Goal: Download file/media

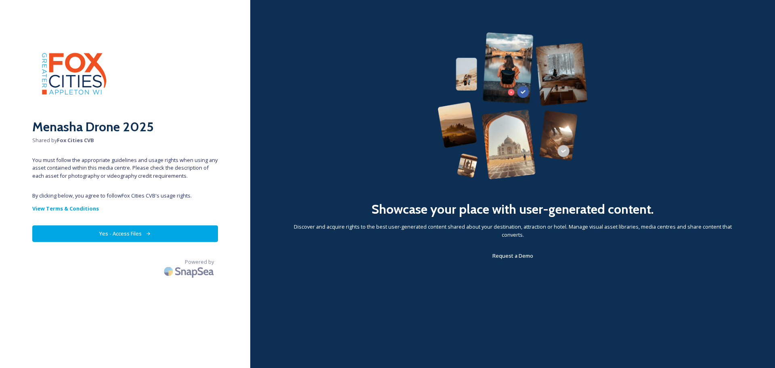
click at [140, 235] on button "Yes - Access Files" at bounding box center [125, 233] width 186 height 17
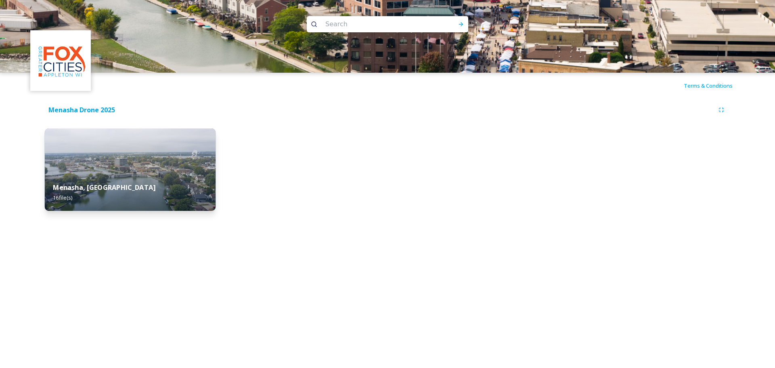
click at [154, 197] on div "Menasha, WI 16 file(s)" at bounding box center [130, 192] width 171 height 37
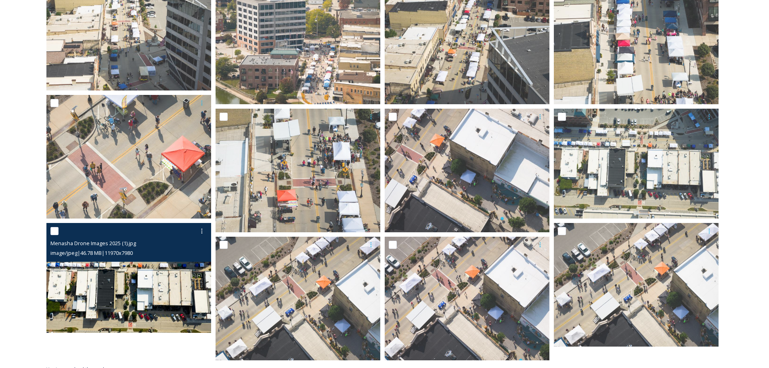
scroll to position [310, 0]
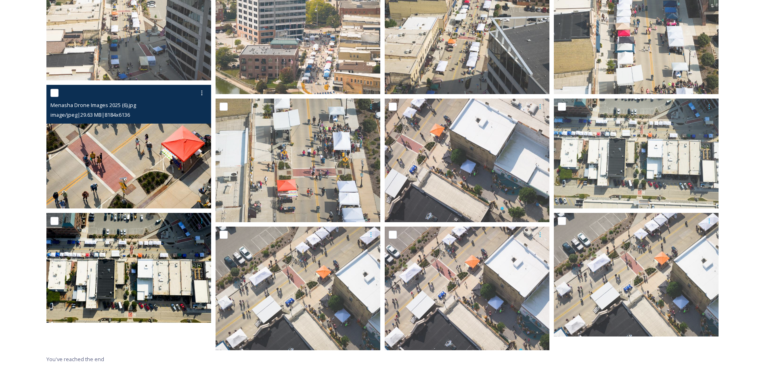
click at [140, 171] on img at bounding box center [128, 146] width 165 height 123
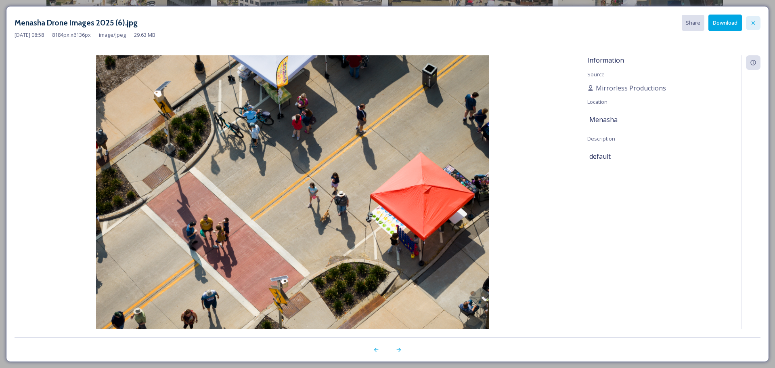
click at [751, 25] on icon at bounding box center [753, 23] width 6 height 6
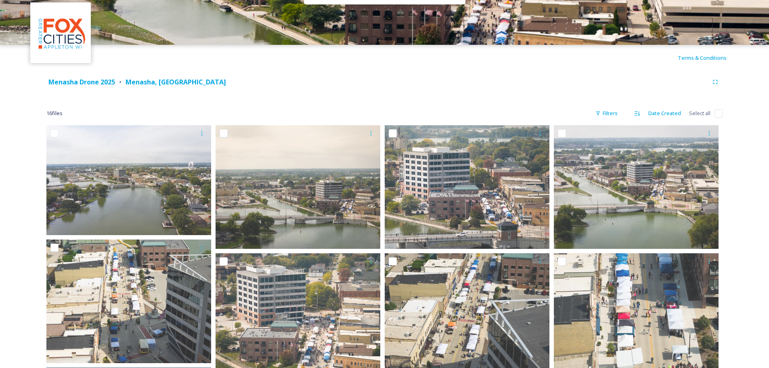
scroll to position [0, 0]
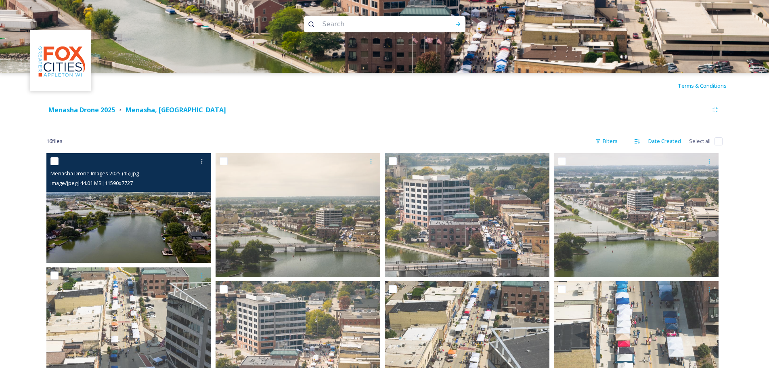
click at [58, 161] on input "checkbox" at bounding box center [54, 161] width 8 height 8
checkbox input "true"
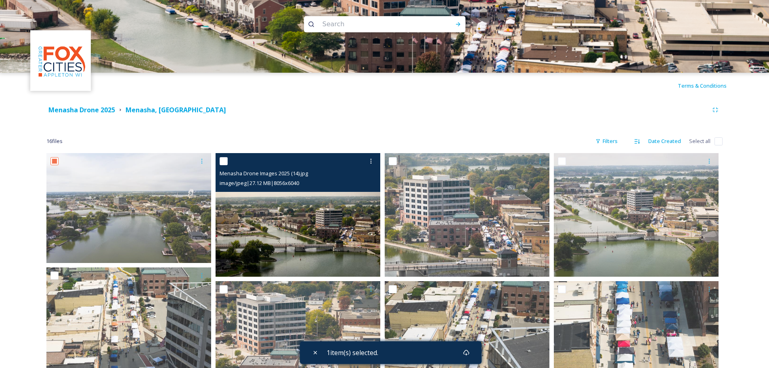
click at [224, 165] on div at bounding box center [299, 161] width 159 height 15
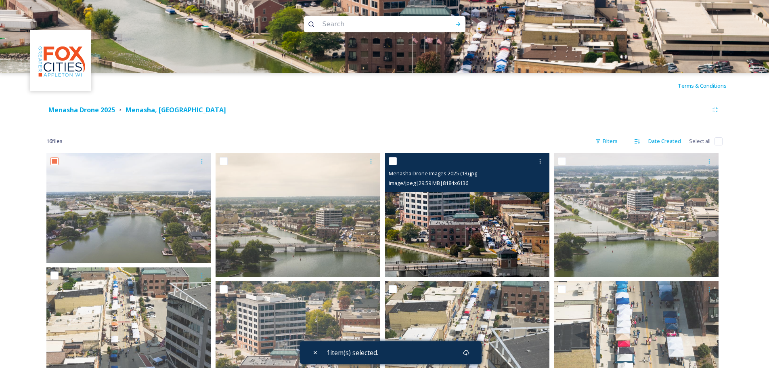
click at [391, 159] on input "checkbox" at bounding box center [393, 161] width 8 height 8
checkbox input "true"
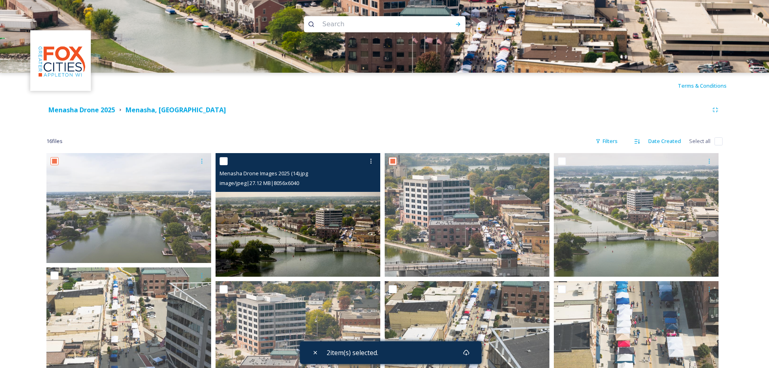
click at [223, 159] on input "checkbox" at bounding box center [224, 161] width 8 height 8
checkbox input "true"
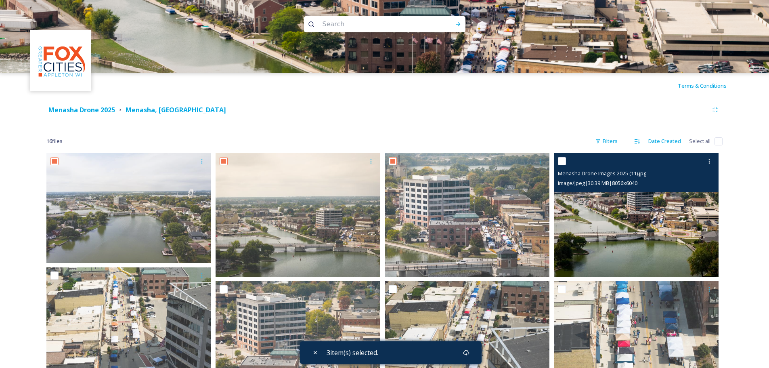
click at [560, 162] on input "checkbox" at bounding box center [562, 161] width 8 height 8
checkbox input "true"
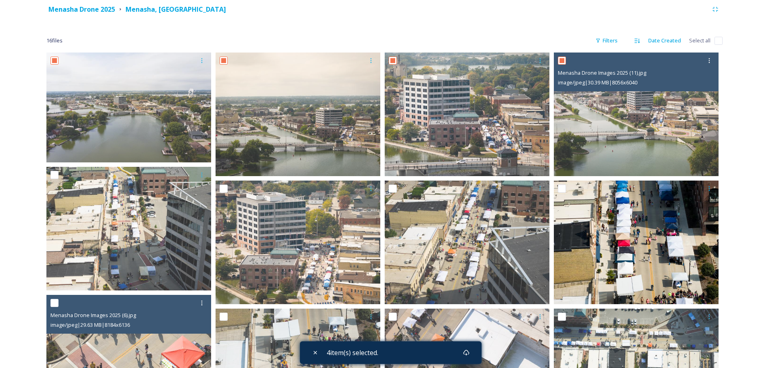
scroll to position [121, 0]
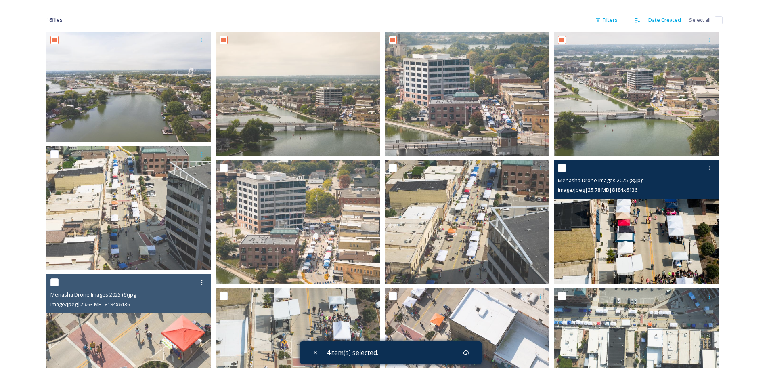
click at [562, 167] on input "checkbox" at bounding box center [562, 168] width 8 height 8
checkbox input "true"
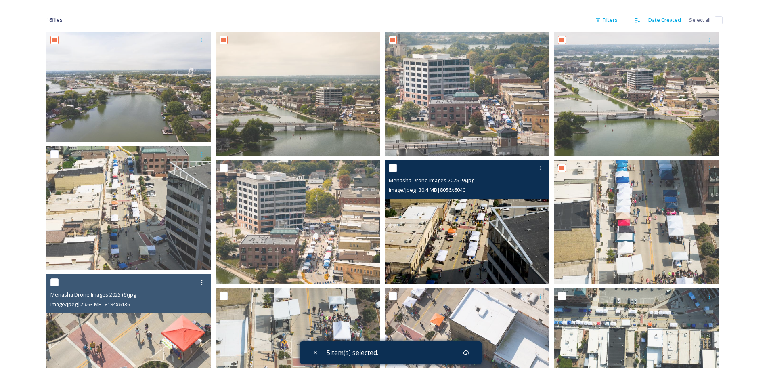
click at [391, 168] on input "checkbox" at bounding box center [393, 168] width 8 height 8
checkbox input "true"
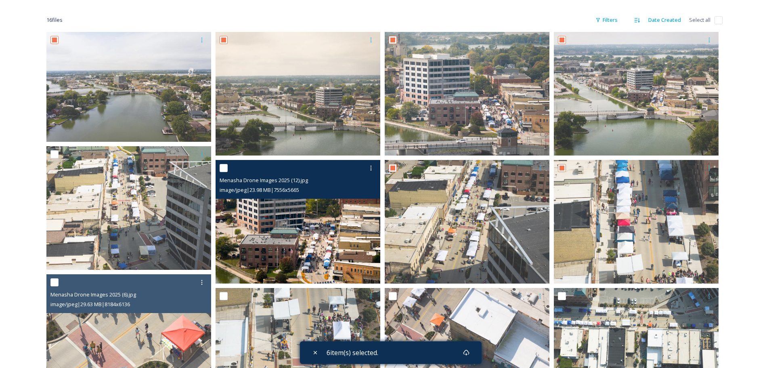
drag, startPoint x: 227, startPoint y: 163, endPoint x: 224, endPoint y: 166, distance: 4.3
click at [227, 164] on div at bounding box center [299, 168] width 159 height 15
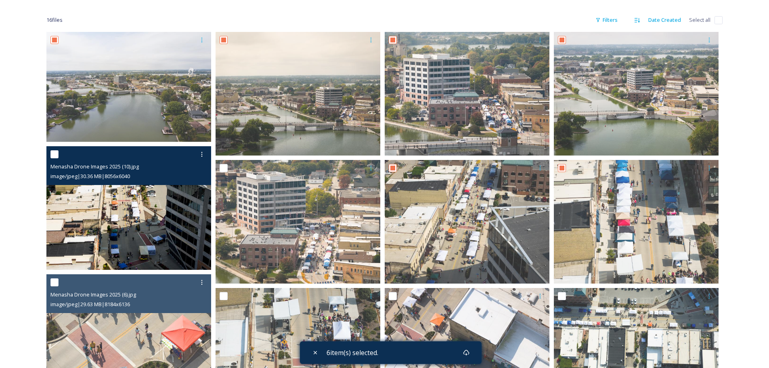
click at [53, 155] on input "checkbox" at bounding box center [54, 154] width 8 height 8
checkbox input "true"
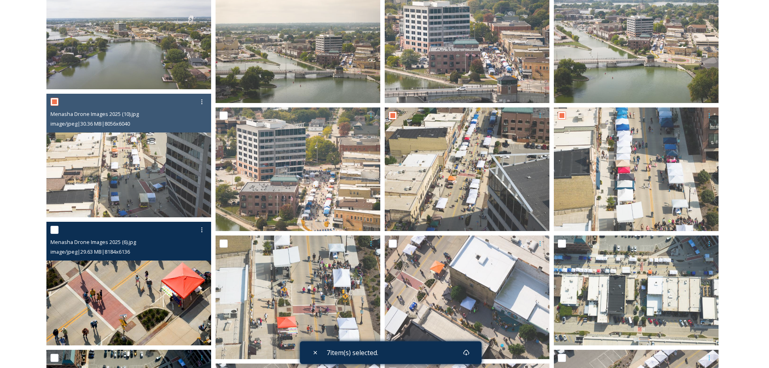
scroll to position [282, 0]
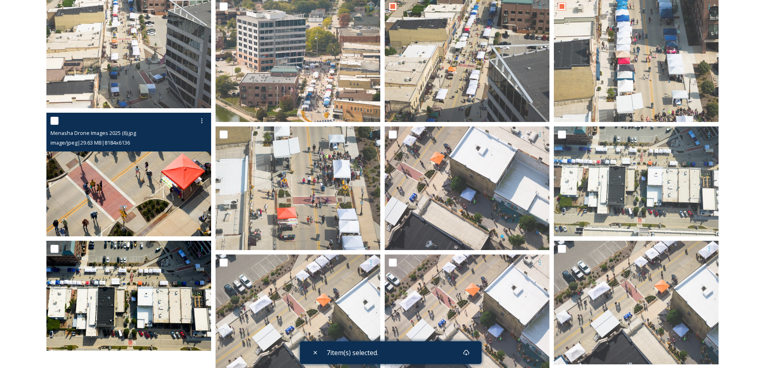
click at [54, 124] on input "checkbox" at bounding box center [54, 121] width 8 height 8
checkbox input "true"
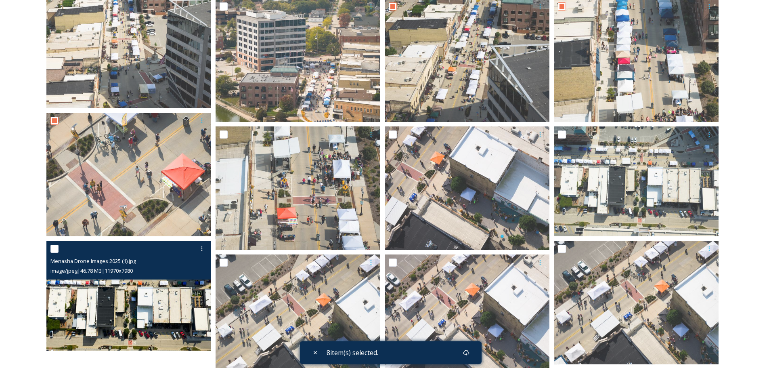
click at [52, 248] on input "checkbox" at bounding box center [54, 249] width 8 height 8
checkbox input "true"
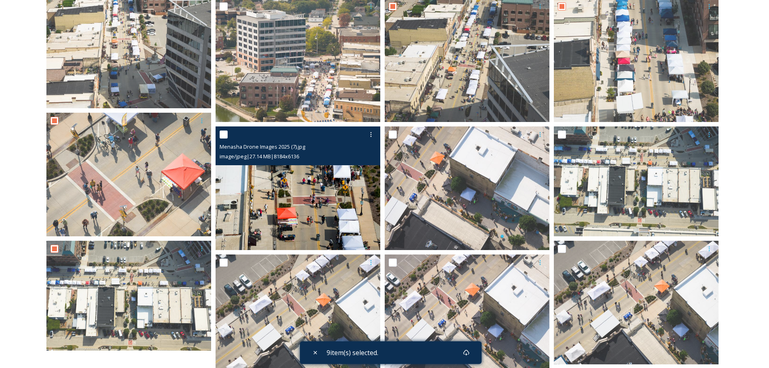
click at [222, 136] on input "checkbox" at bounding box center [224, 134] width 8 height 8
checkbox input "true"
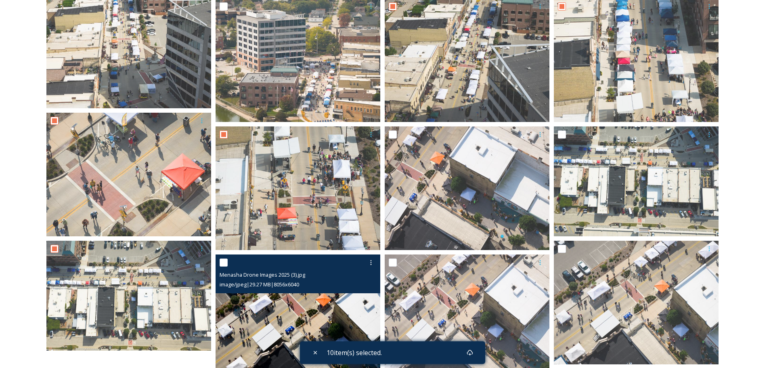
click at [223, 261] on input "checkbox" at bounding box center [224, 262] width 8 height 8
checkbox input "true"
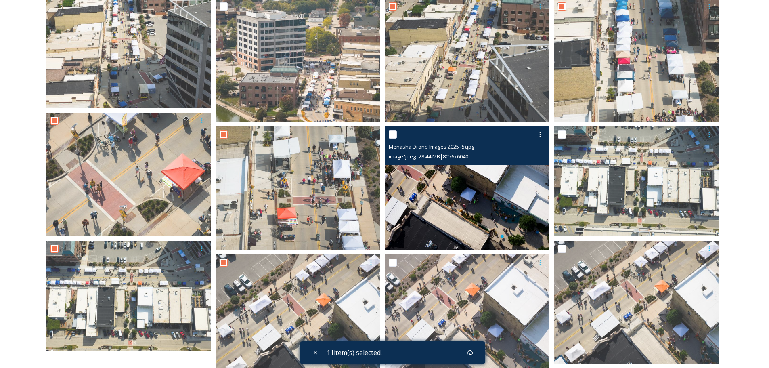
click at [395, 135] on input "checkbox" at bounding box center [393, 134] width 8 height 8
checkbox input "true"
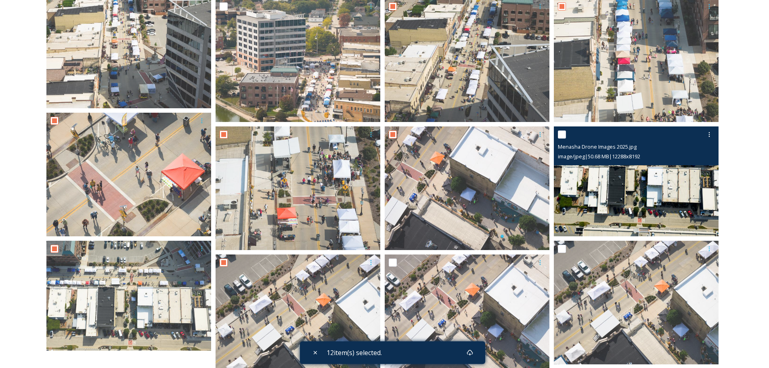
click at [561, 132] on input "checkbox" at bounding box center [562, 134] width 8 height 8
checkbox input "true"
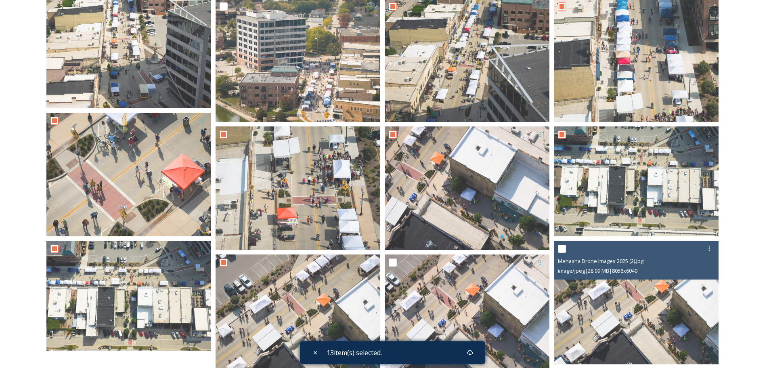
click at [560, 248] on input "checkbox" at bounding box center [562, 249] width 8 height 8
checkbox input "true"
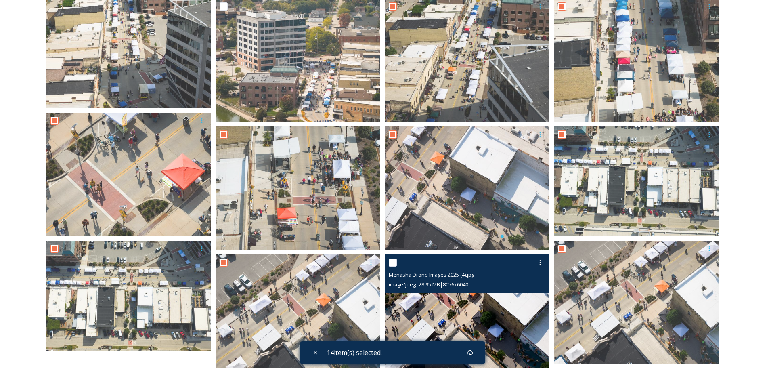
click at [391, 266] on input "checkbox" at bounding box center [393, 262] width 8 height 8
checkbox input "true"
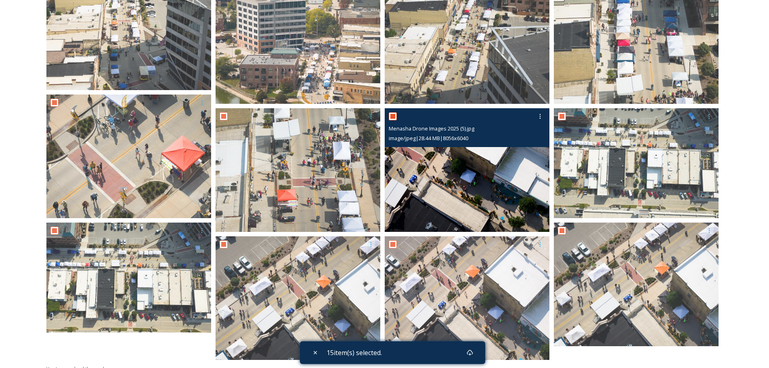
scroll to position [310, 0]
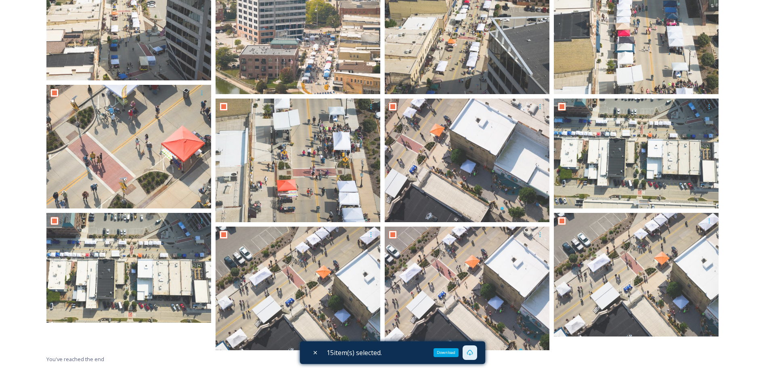
click at [472, 352] on icon at bounding box center [470, 352] width 6 height 6
